Goal: Transaction & Acquisition: Purchase product/service

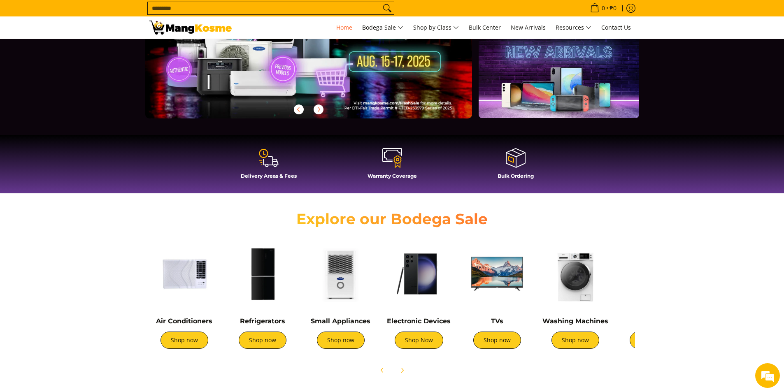
scroll to position [206, 0]
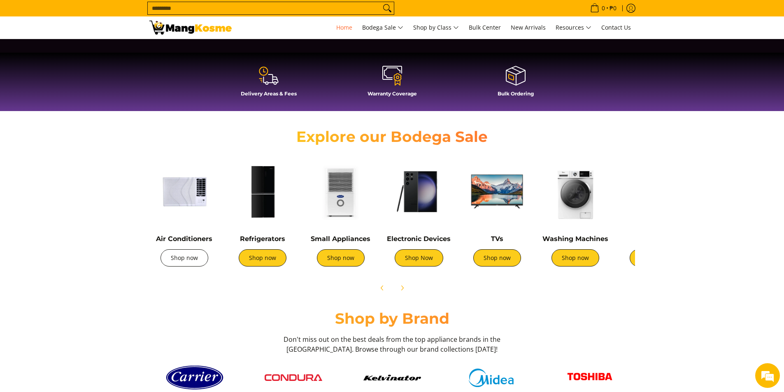
click at [202, 263] on link "Shop now" at bounding box center [184, 257] width 48 height 17
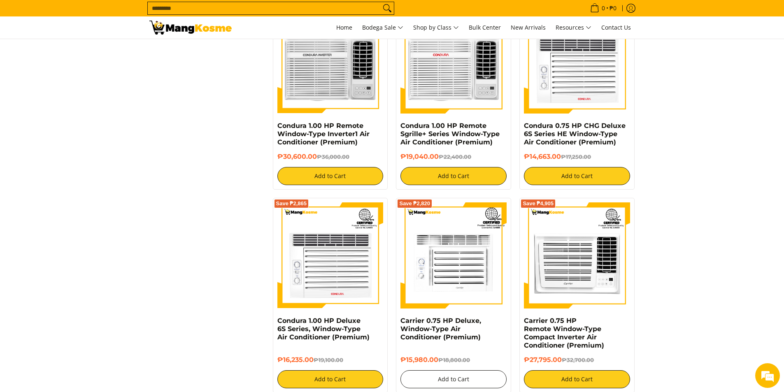
scroll to position [1605, 0]
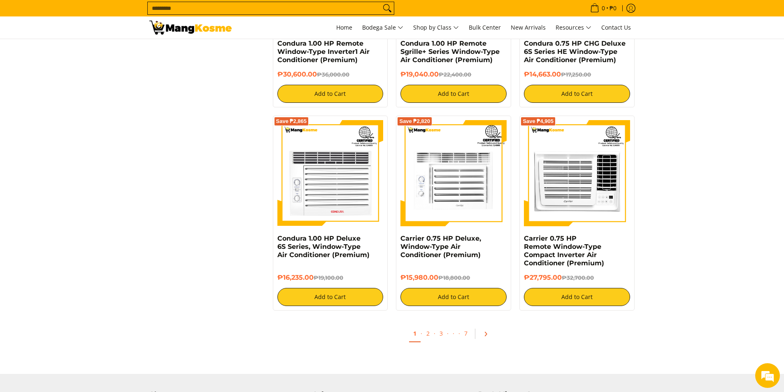
click at [483, 335] on icon "Pagination" at bounding box center [486, 334] width 6 height 6
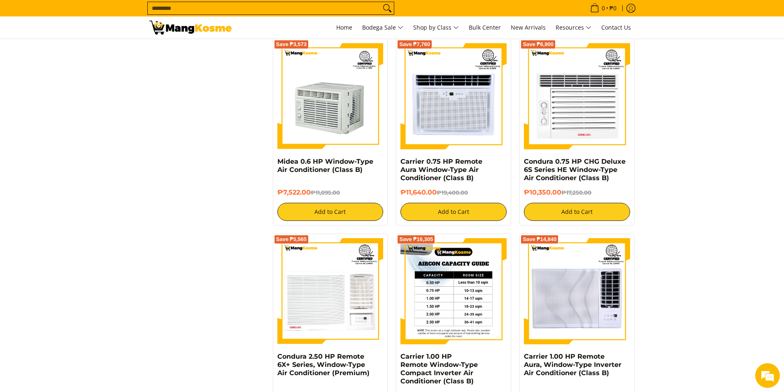
scroll to position [1234, 0]
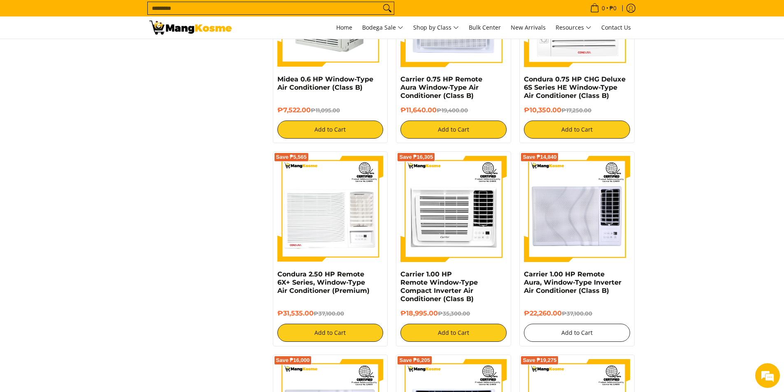
drag, startPoint x: 587, startPoint y: 331, endPoint x: 548, endPoint y: 357, distance: 46.7
